Goal: Task Accomplishment & Management: Manage account settings

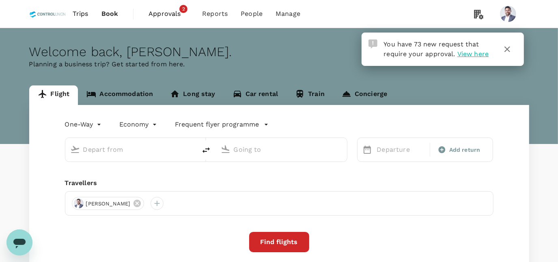
type input "Bintulu, Malaysia (any)"
type input "Kuala Lumpur Intl (KUL)"
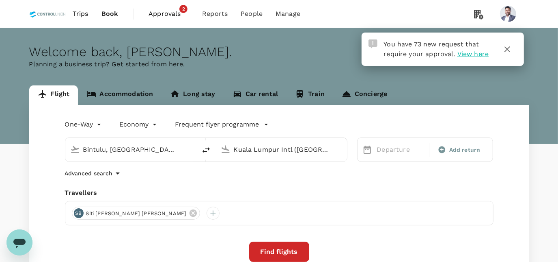
click at [167, 13] on span "Approvals" at bounding box center [169, 14] width 41 height 10
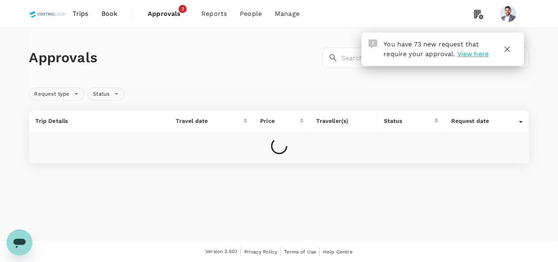
click at [508, 48] on icon "button" at bounding box center [508, 49] width 10 height 10
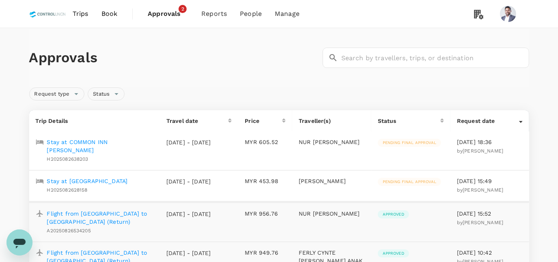
click at [111, 184] on p "Stay at [GEOGRAPHIC_DATA]" at bounding box center [87, 181] width 81 height 8
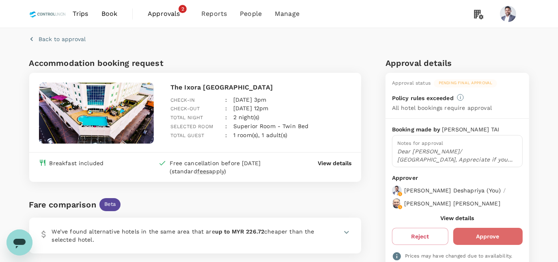
click at [480, 233] on button "Approve" at bounding box center [488, 235] width 69 height 17
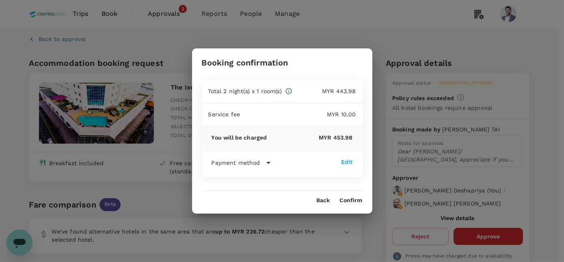
click at [353, 199] on button "Confirm" at bounding box center [351, 200] width 23 height 6
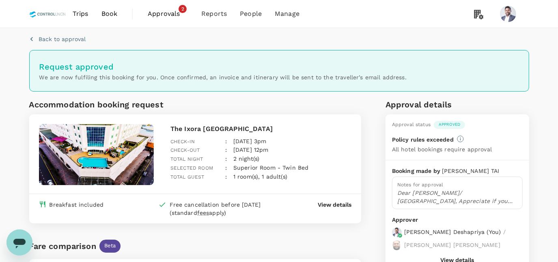
click at [173, 15] on span "Approvals" at bounding box center [168, 14] width 41 height 10
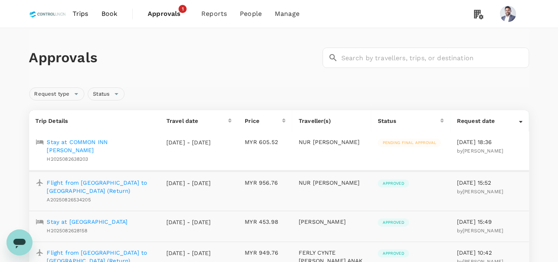
click at [134, 143] on p "Stay at COMMON INN [PERSON_NAME]" at bounding box center [100, 146] width 106 height 16
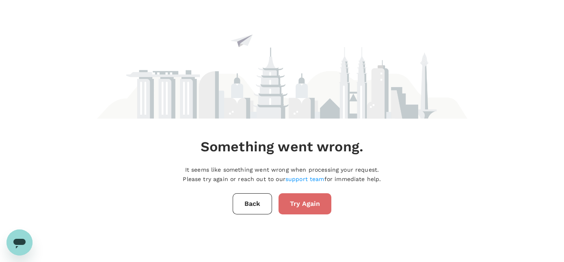
click at [290, 206] on button "Try Again" at bounding box center [305, 203] width 53 height 21
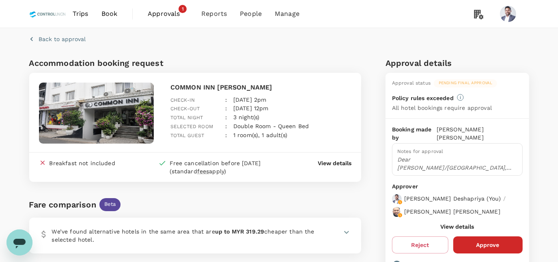
click at [481, 236] on button "Approve" at bounding box center [488, 244] width 69 height 17
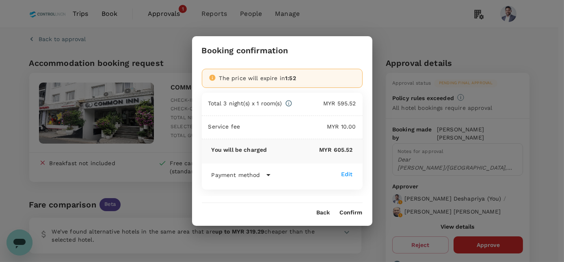
click at [348, 212] on button "Confirm" at bounding box center [351, 212] width 23 height 6
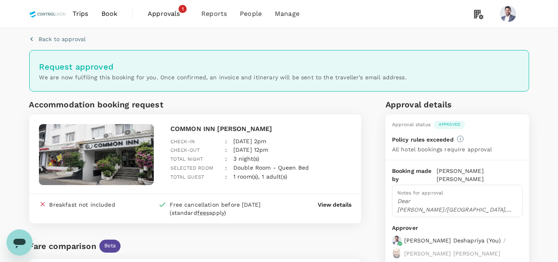
click at [156, 17] on span "Approvals" at bounding box center [168, 14] width 41 height 10
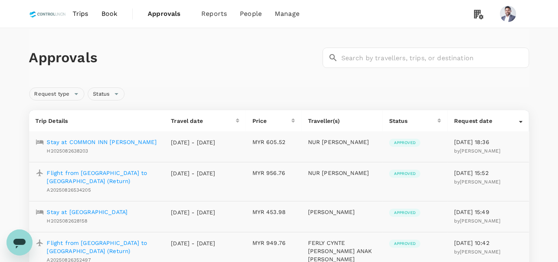
click at [93, 216] on p "Stay at [GEOGRAPHIC_DATA]" at bounding box center [87, 212] width 81 height 8
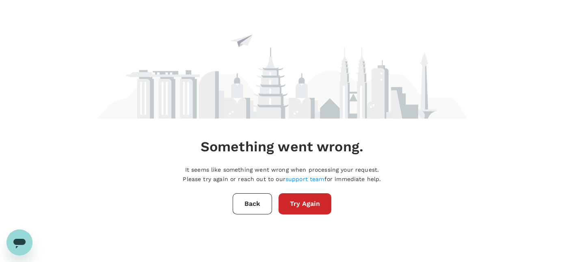
click at [301, 206] on button "Try Again" at bounding box center [305, 203] width 53 height 21
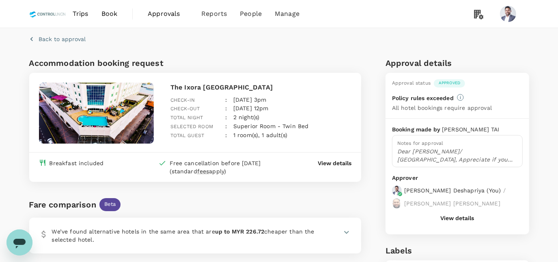
click at [159, 15] on span "Approvals" at bounding box center [168, 14] width 41 height 10
